Goal: Transaction & Acquisition: Purchase product/service

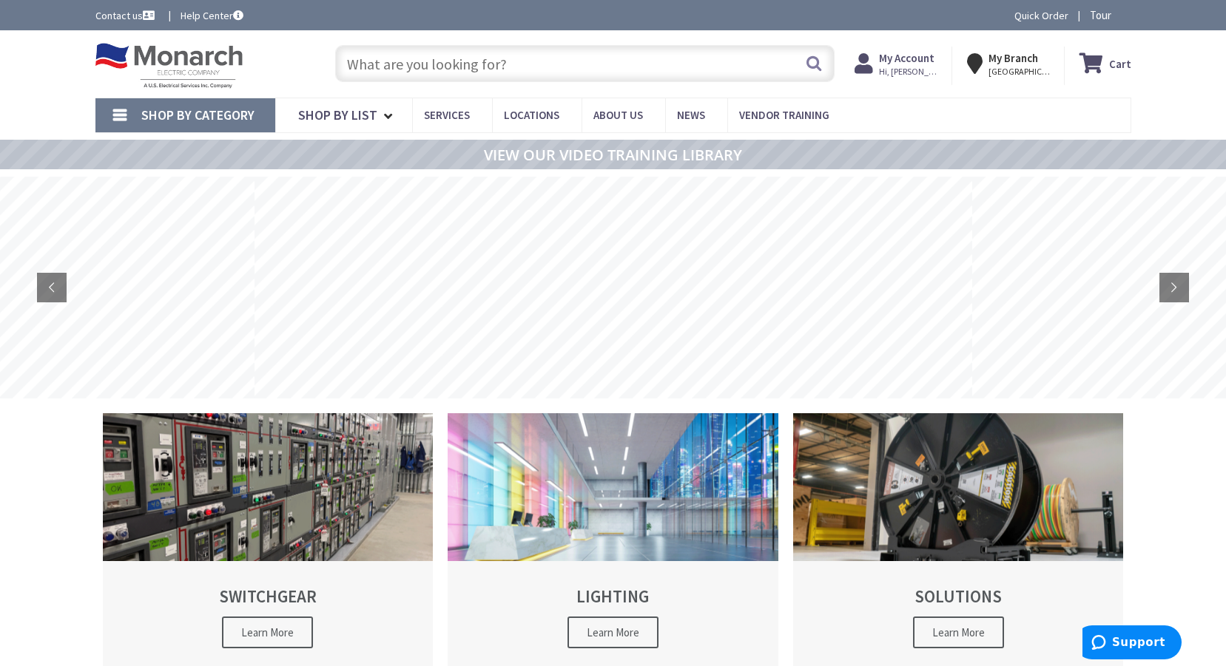
click at [529, 57] on input "text" at bounding box center [584, 63] width 499 height 37
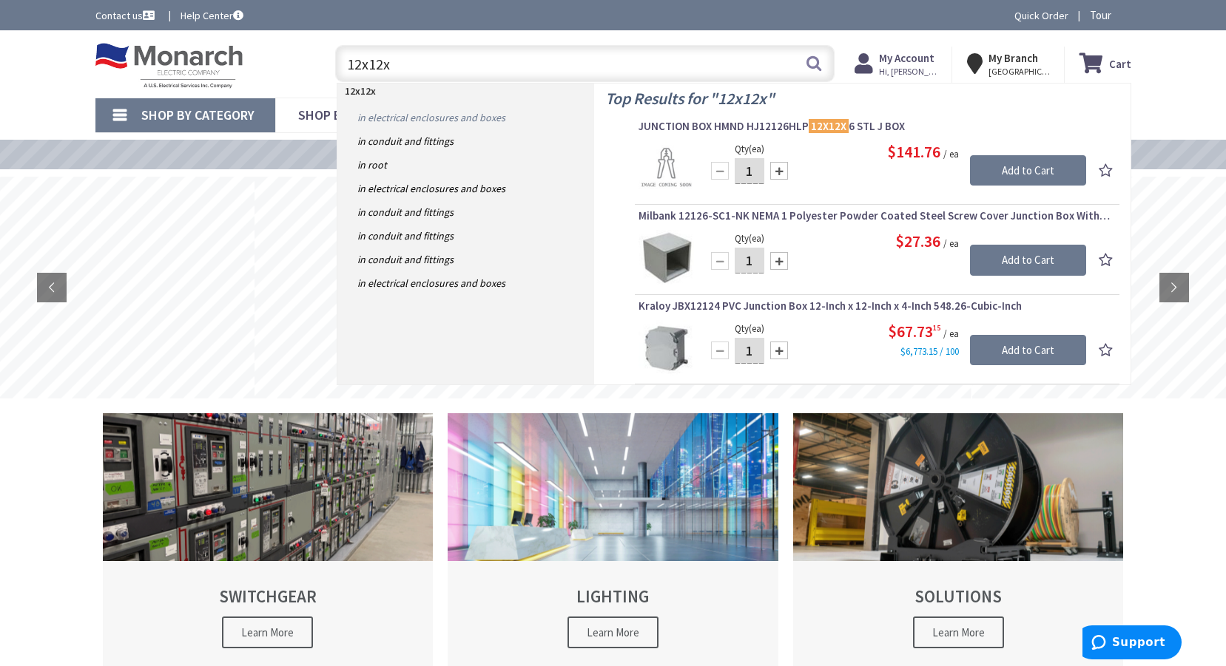
type input "12x12x"
click at [446, 119] on link "in Electrical Enclosures and Boxes" at bounding box center [465, 118] width 257 height 24
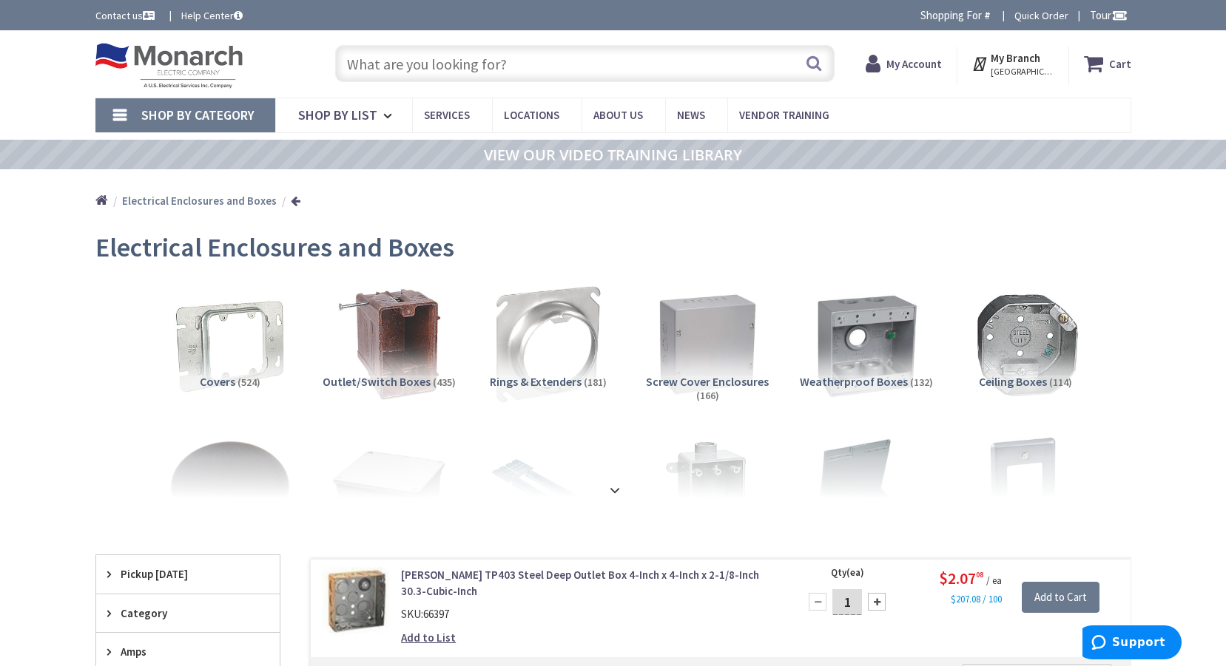
scroll to position [148, 0]
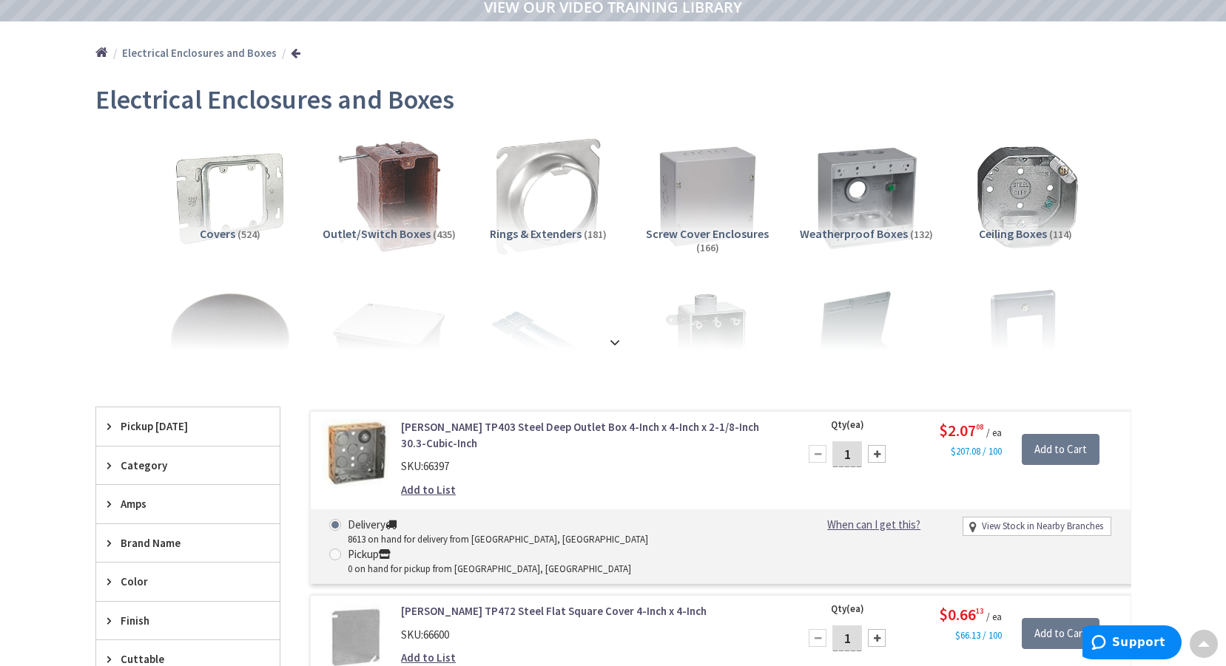
click at [730, 230] on span "Screw Cover Enclosures" at bounding box center [707, 233] width 123 height 15
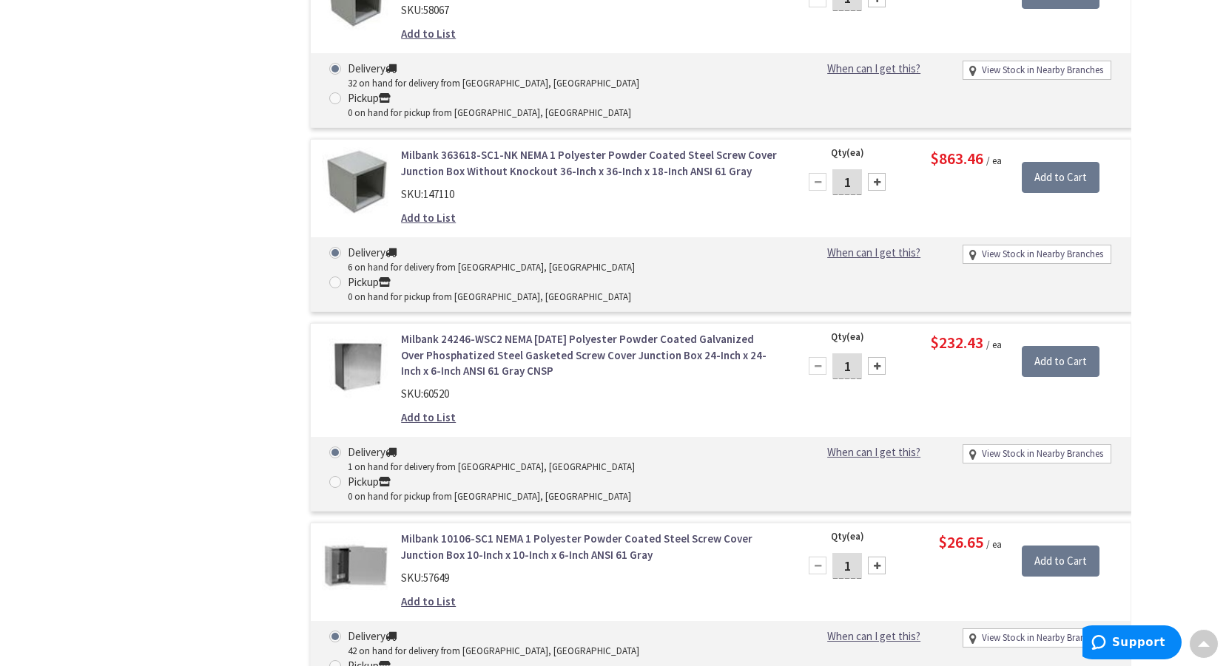
scroll to position [8591, 0]
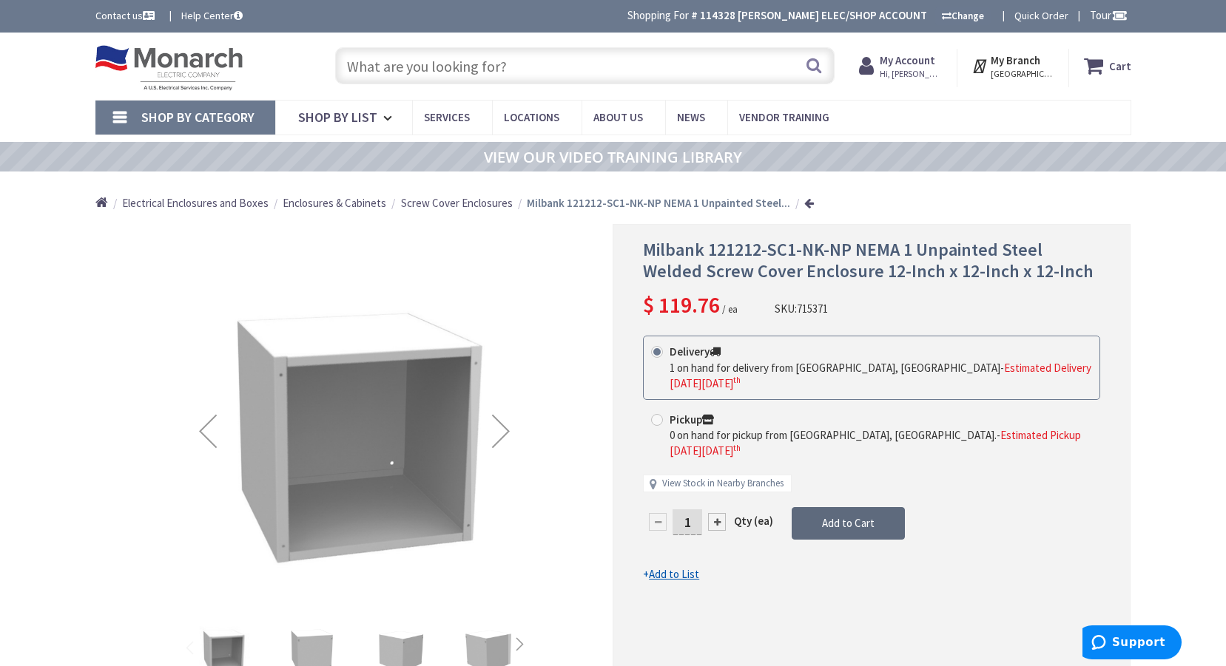
click at [853, 507] on button "Add to Cart" at bounding box center [847, 523] width 113 height 33
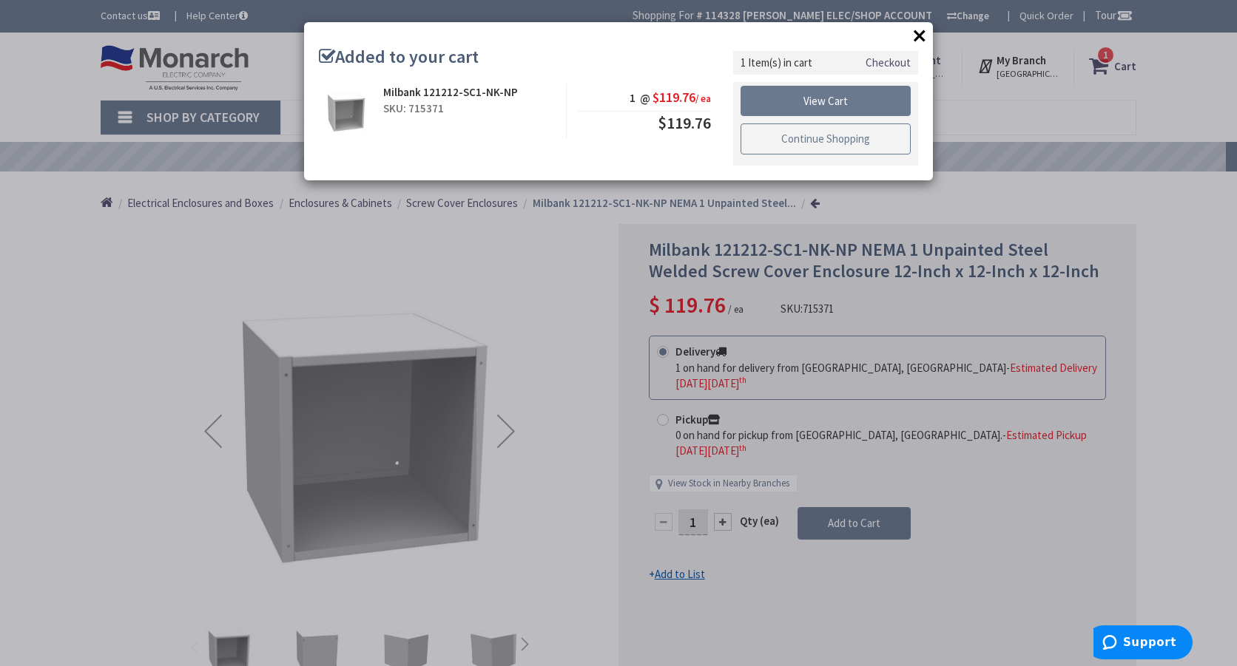
click at [807, 135] on link "Continue Shopping" at bounding box center [825, 139] width 170 height 31
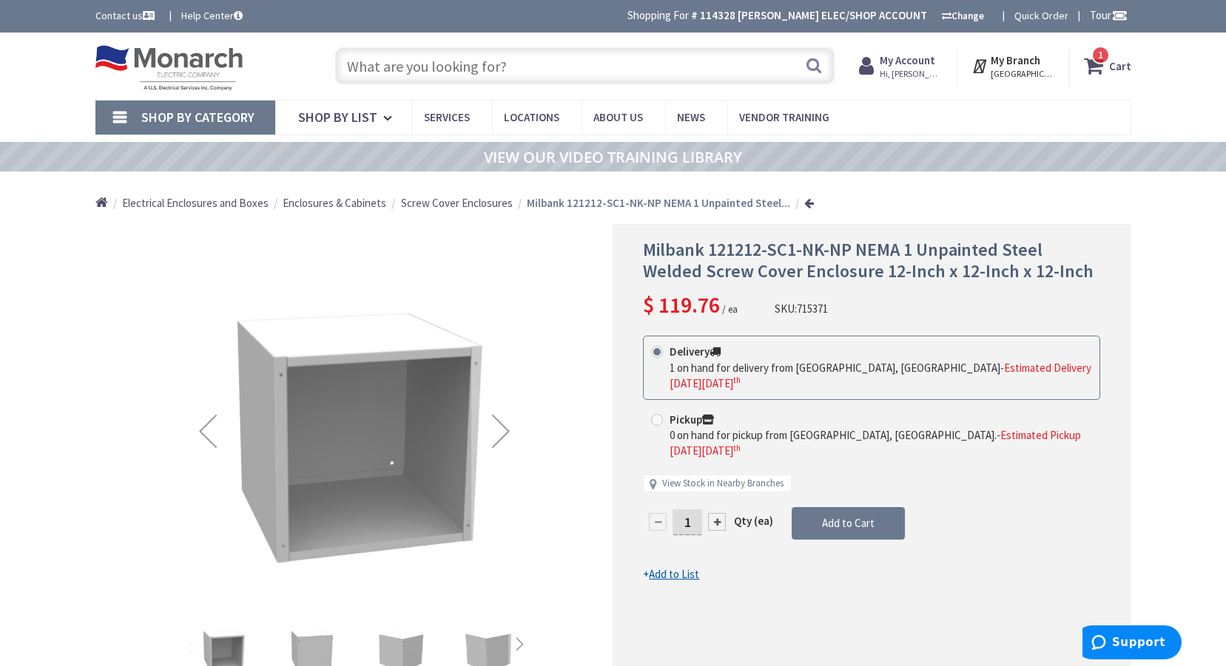
click at [414, 69] on input "text" at bounding box center [584, 65] width 499 height 37
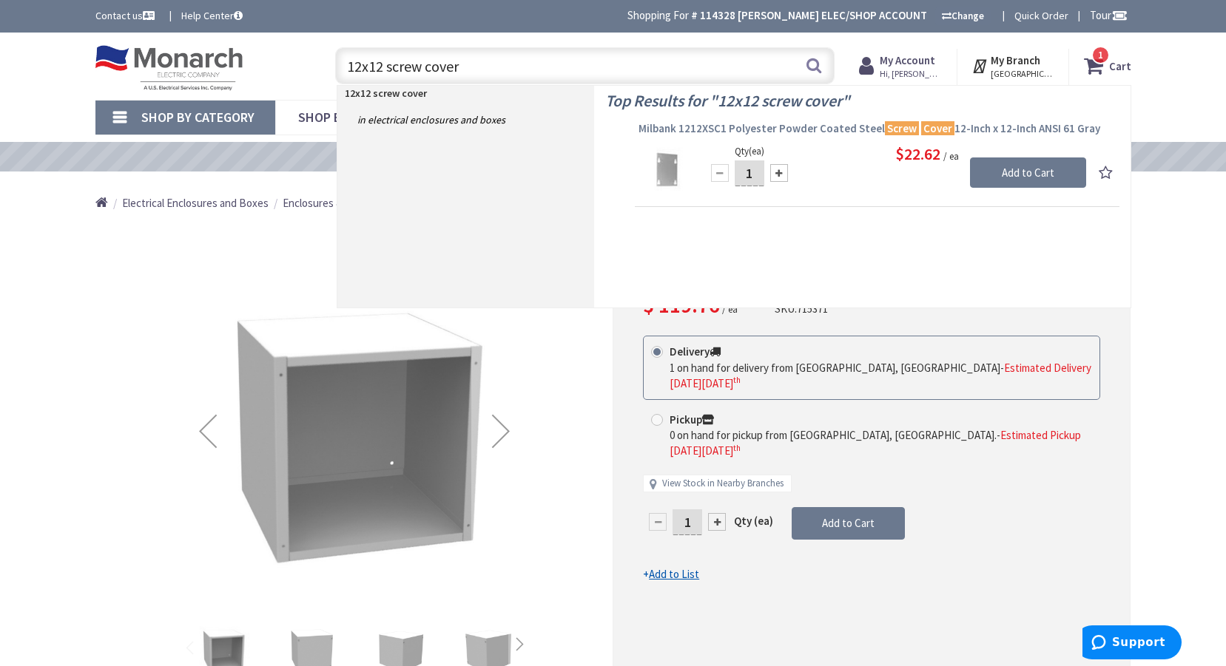
type input "12x12 screw cover"
click at [700, 124] on span "Milbank 1212XSC1 Polyester Powder Coated Steel Screw Cover 12-Inch x 12-Inch AN…" at bounding box center [876, 128] width 477 height 15
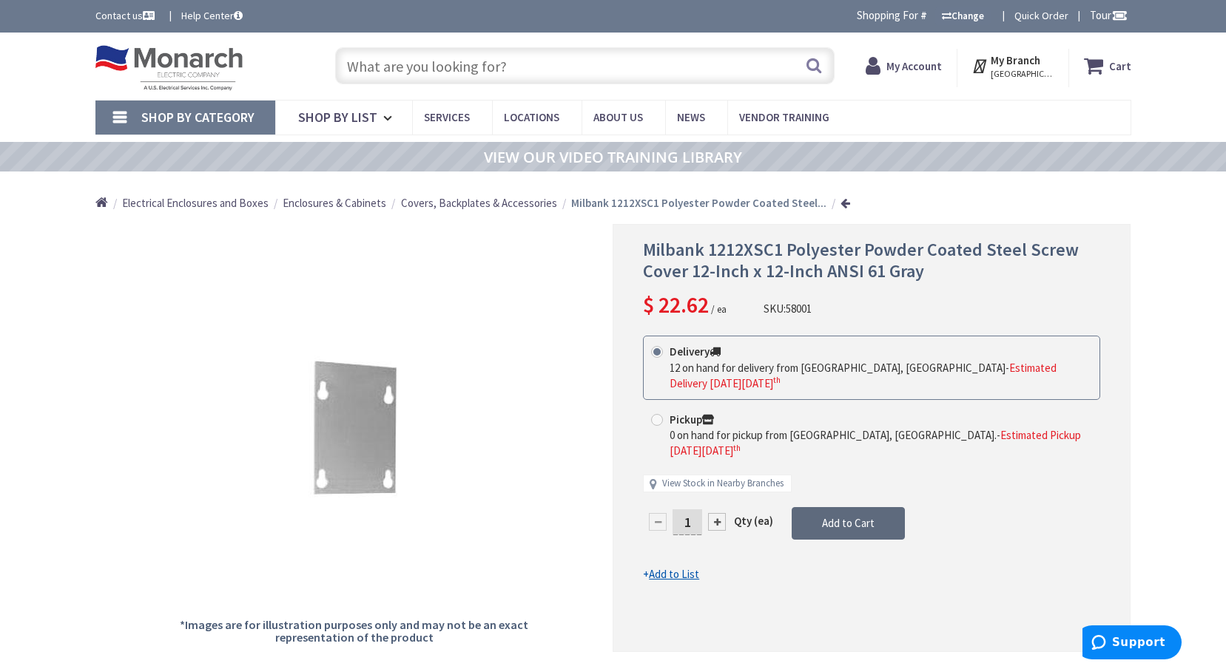
click at [828, 507] on button "Add to Cart" at bounding box center [847, 523] width 113 height 33
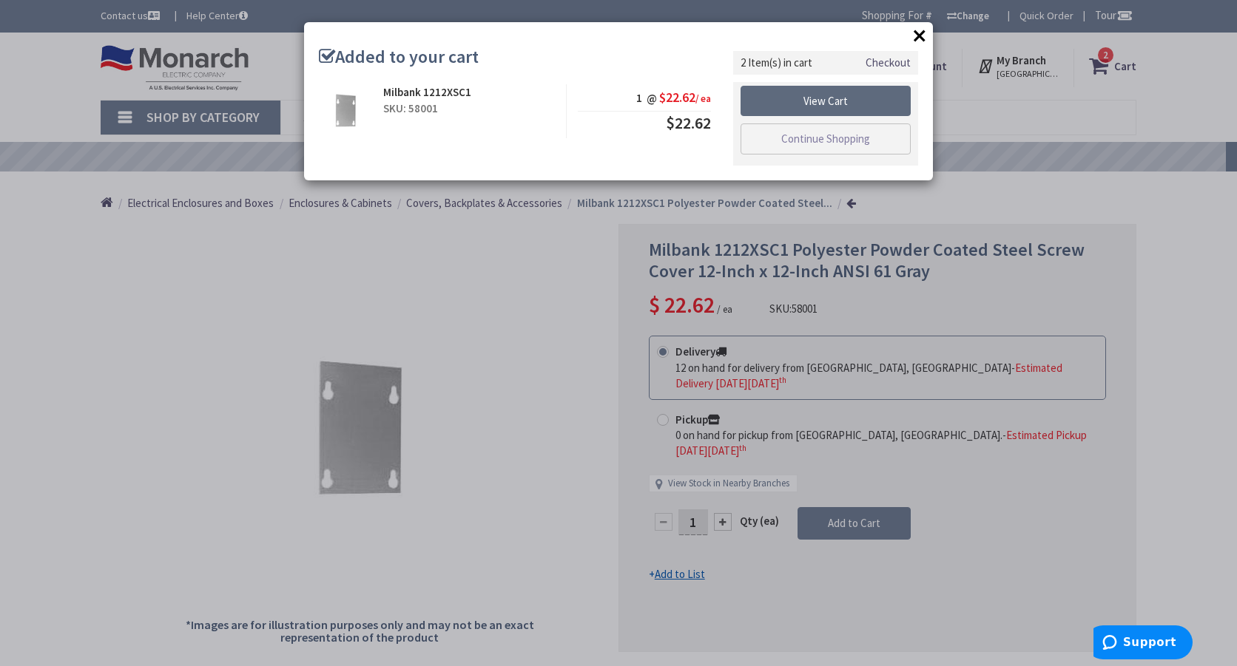
click at [811, 95] on link "View Cart" at bounding box center [825, 101] width 170 height 31
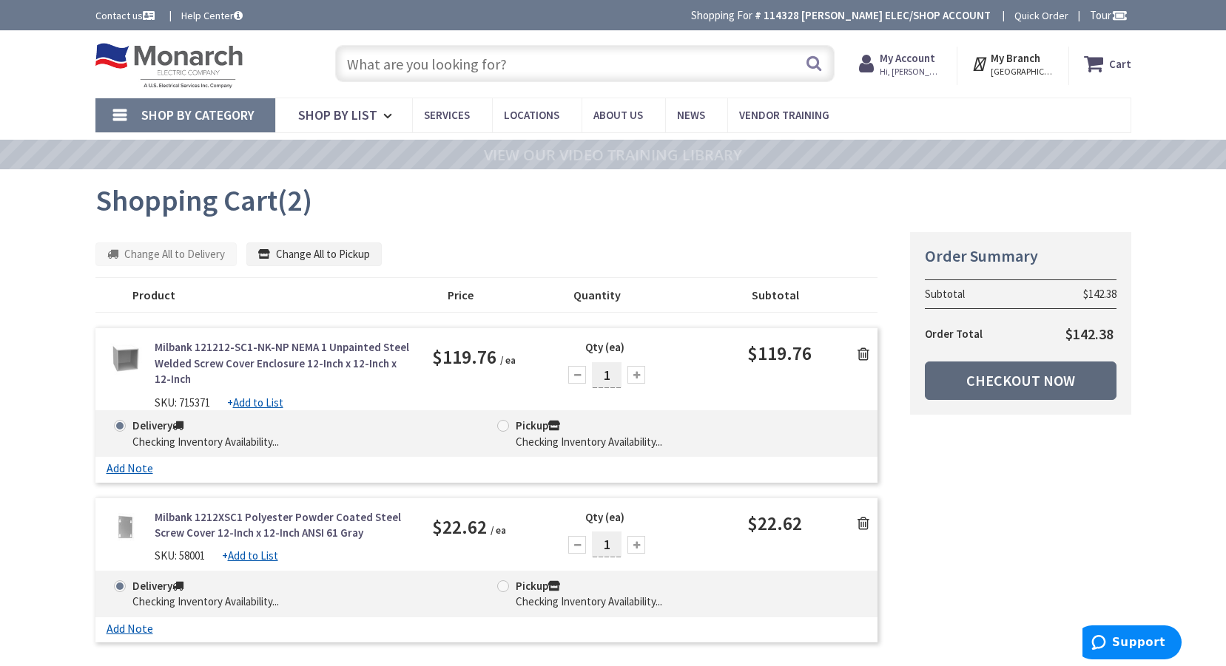
click at [1006, 371] on link "Checkout Now" at bounding box center [1021, 381] width 192 height 38
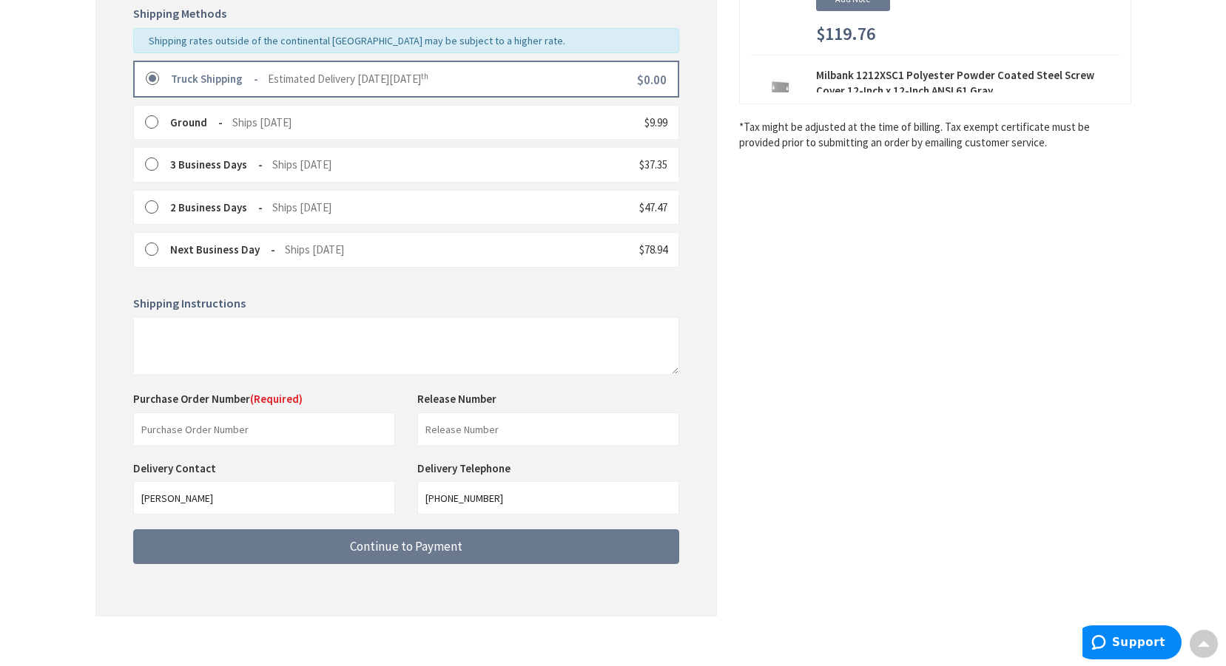
scroll to position [385, 0]
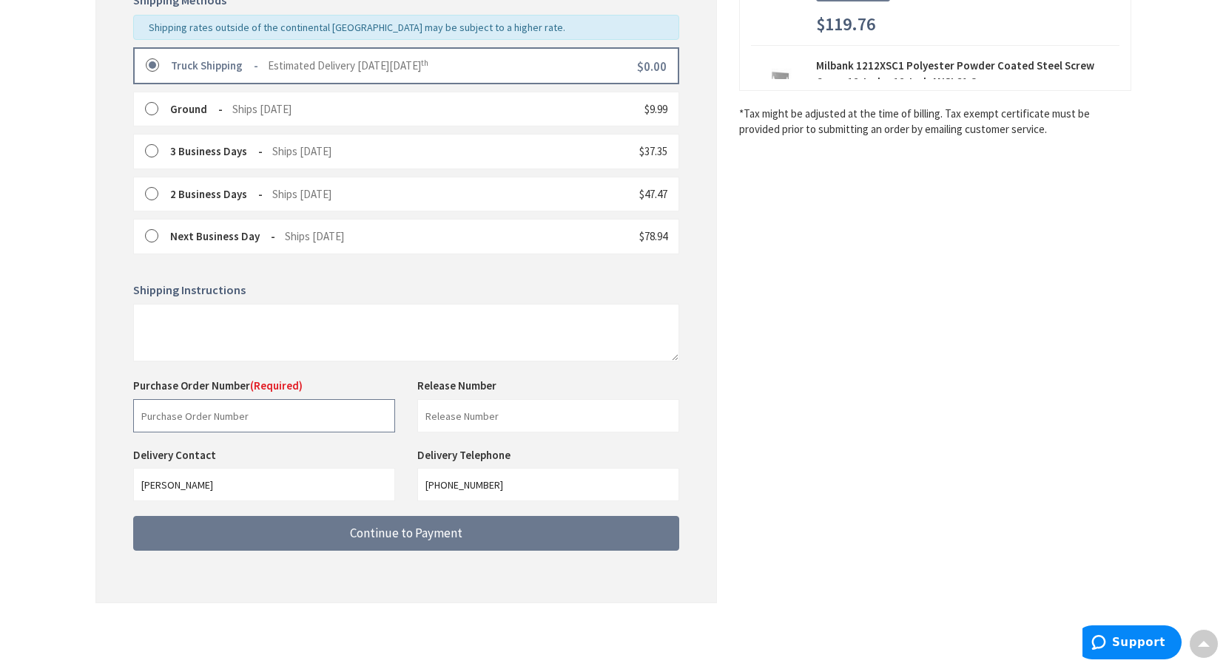
click at [214, 419] on input "text" at bounding box center [264, 415] width 262 height 33
type input "36056 Pt72"
click at [572, 584] on div "Some items on your order are not available and will cause your order to be held…" at bounding box center [405, 199] width 621 height 808
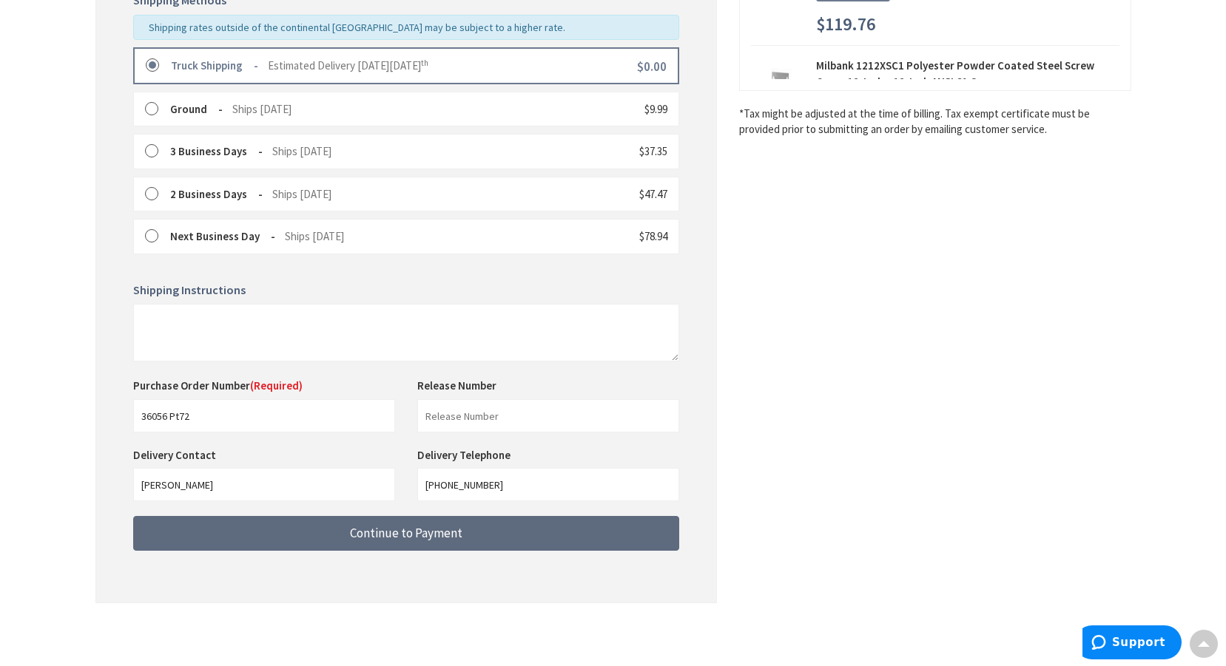
click at [396, 532] on span "Continue to Payment" at bounding box center [406, 533] width 112 height 16
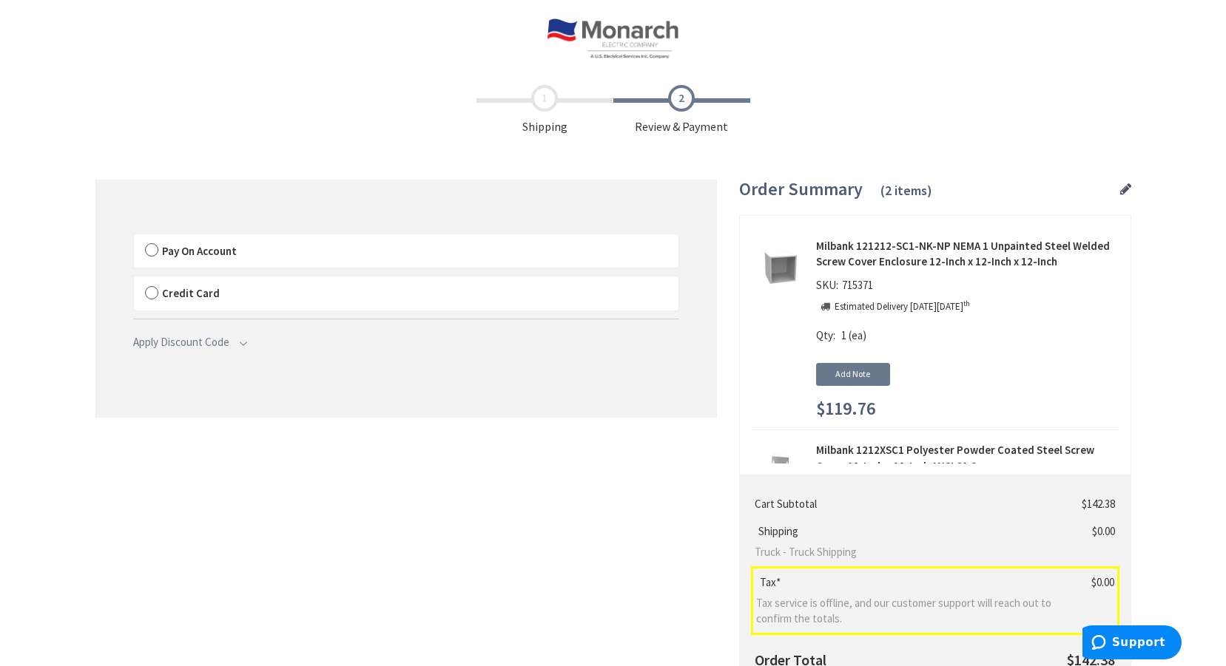
click at [154, 252] on label "Pay On Account" at bounding box center [406, 251] width 544 height 34
click at [134, 237] on input "Pay On Account" at bounding box center [134, 237] width 0 height 0
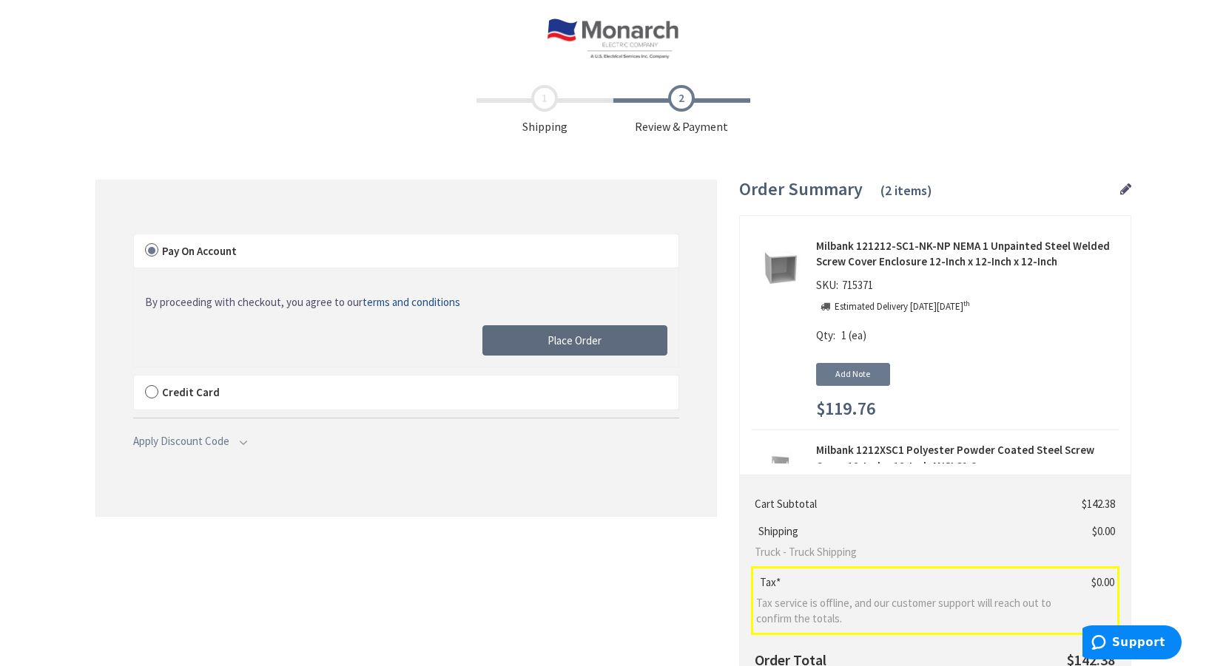
click at [585, 340] on span "Place Order" at bounding box center [574, 341] width 54 height 14
